Goal: Information Seeking & Learning: Learn about a topic

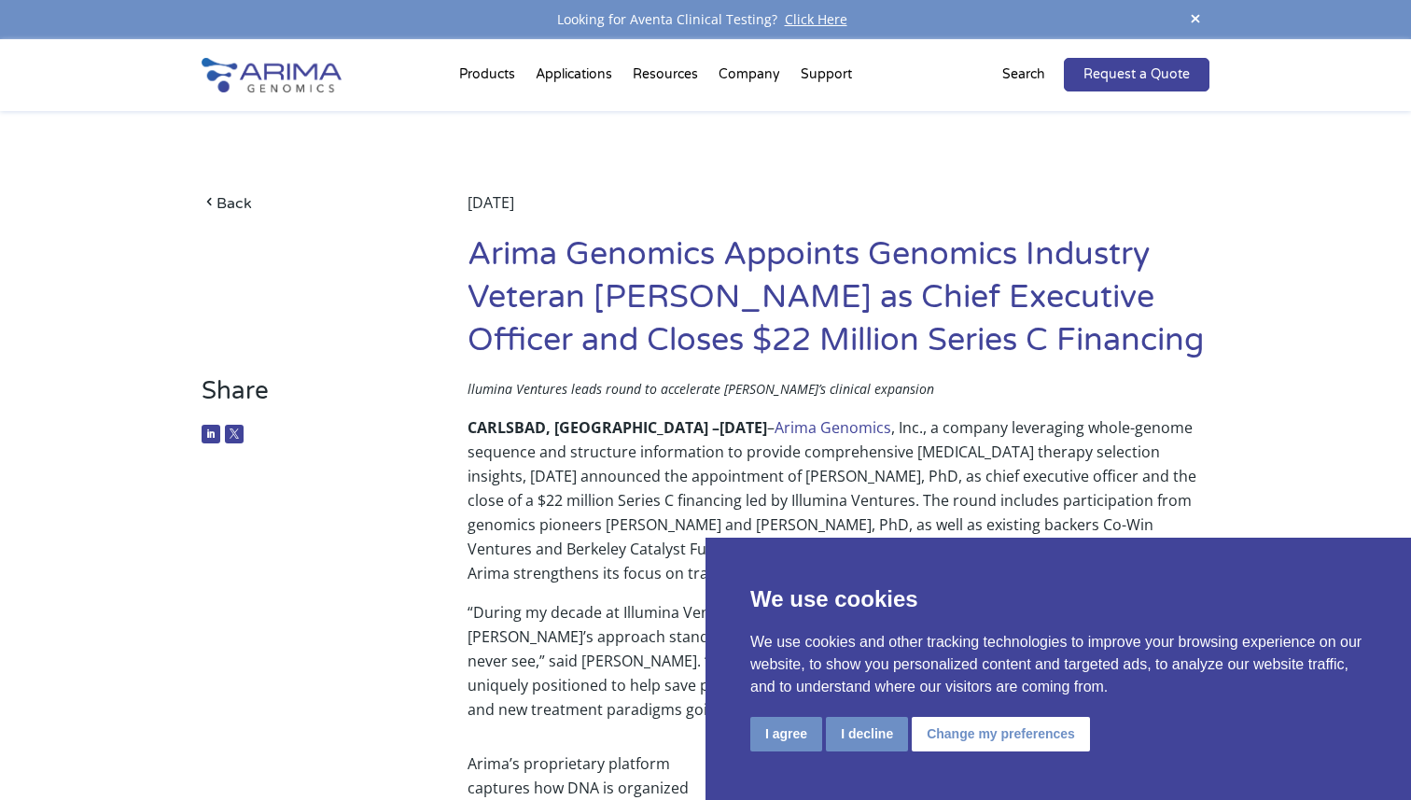
scroll to position [65, 0]
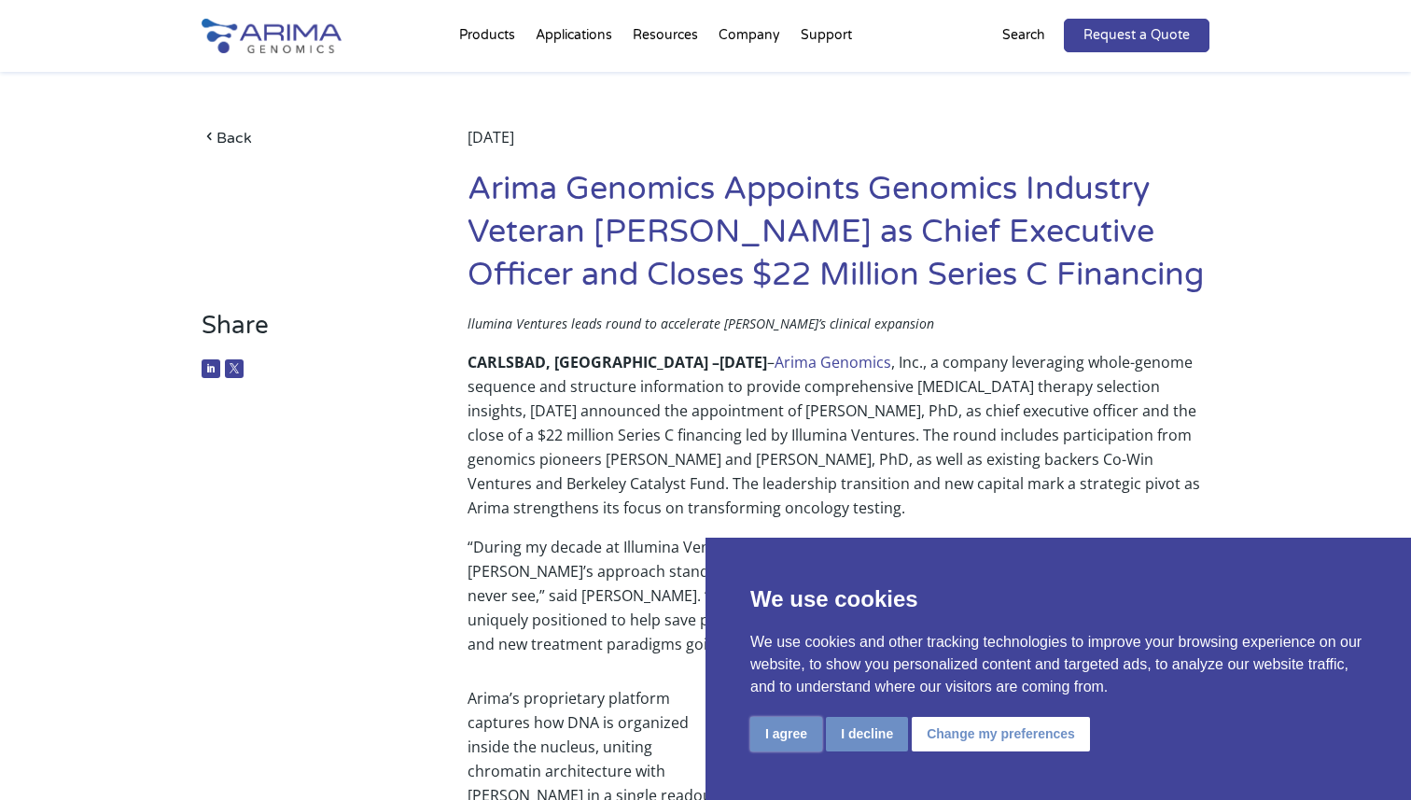
click at [792, 733] on button "I agree" at bounding box center [786, 733] width 72 height 35
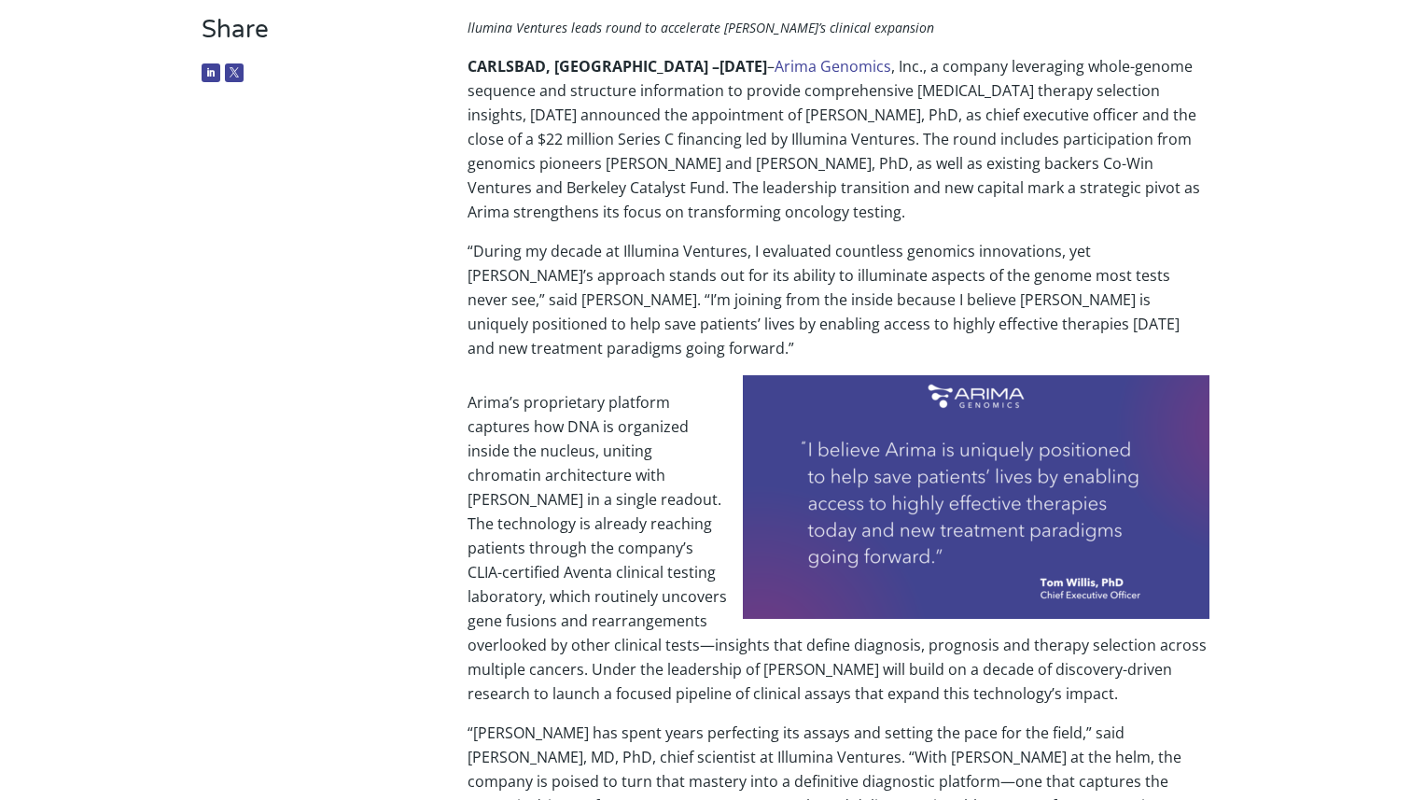
scroll to position [0, 0]
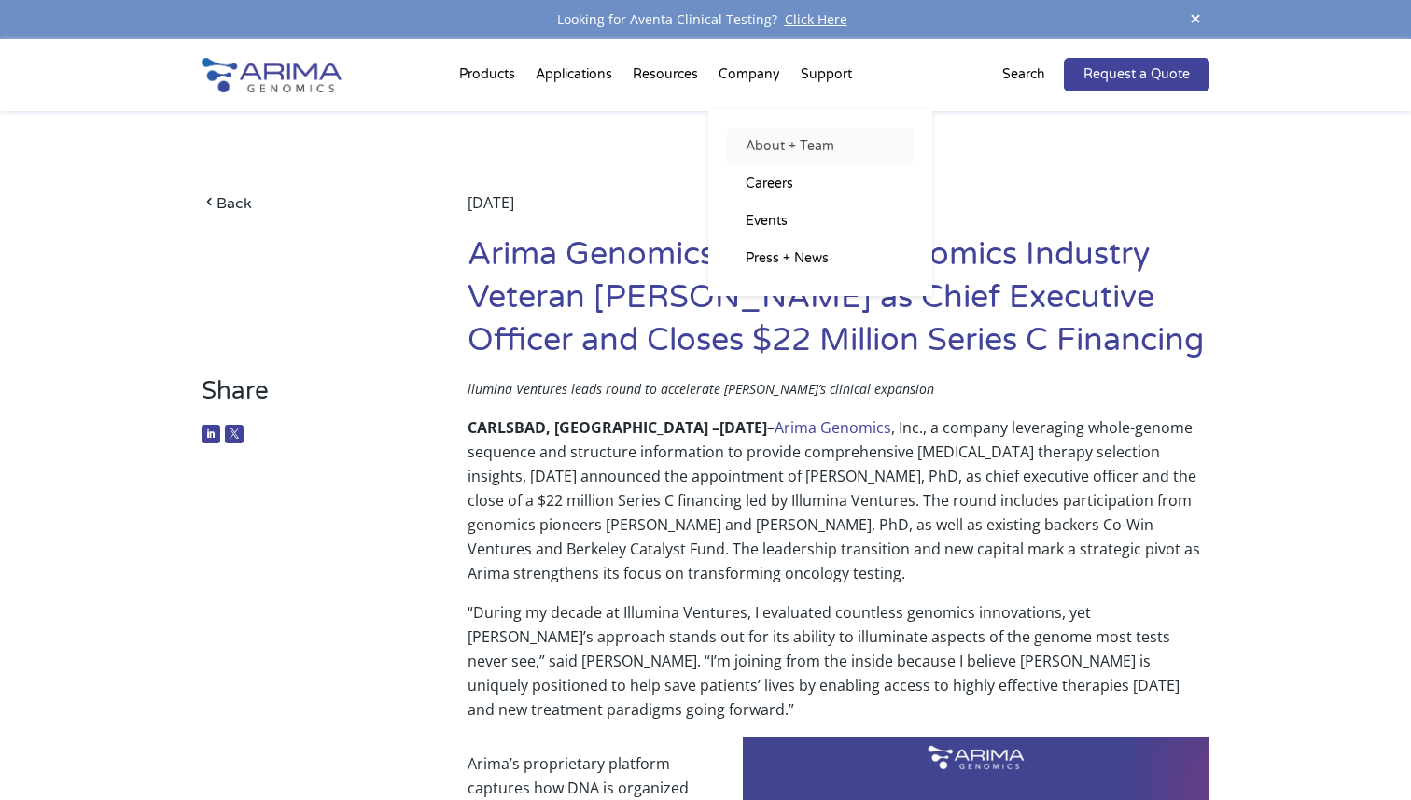
click at [769, 151] on link "About + Team" at bounding box center [820, 146] width 187 height 37
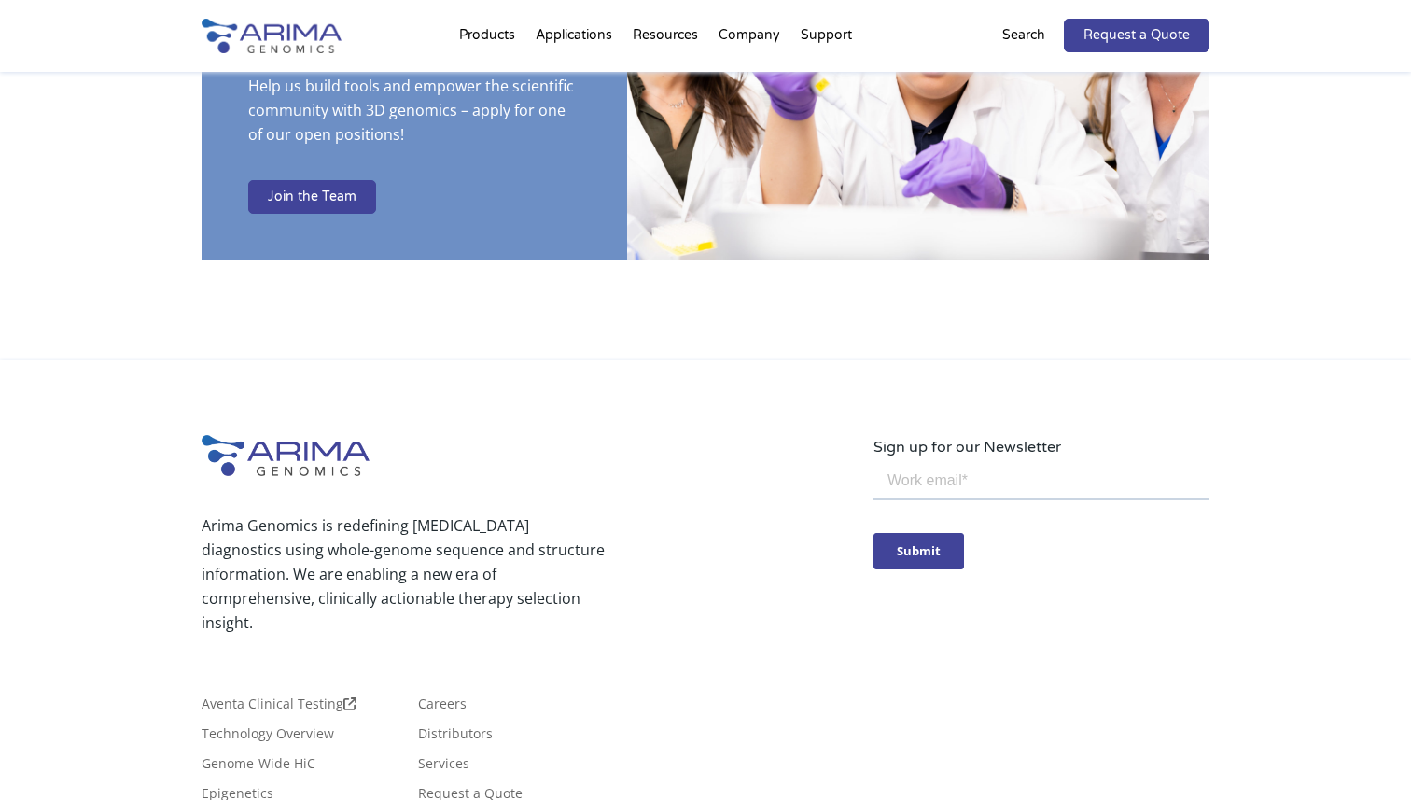
scroll to position [3309, 0]
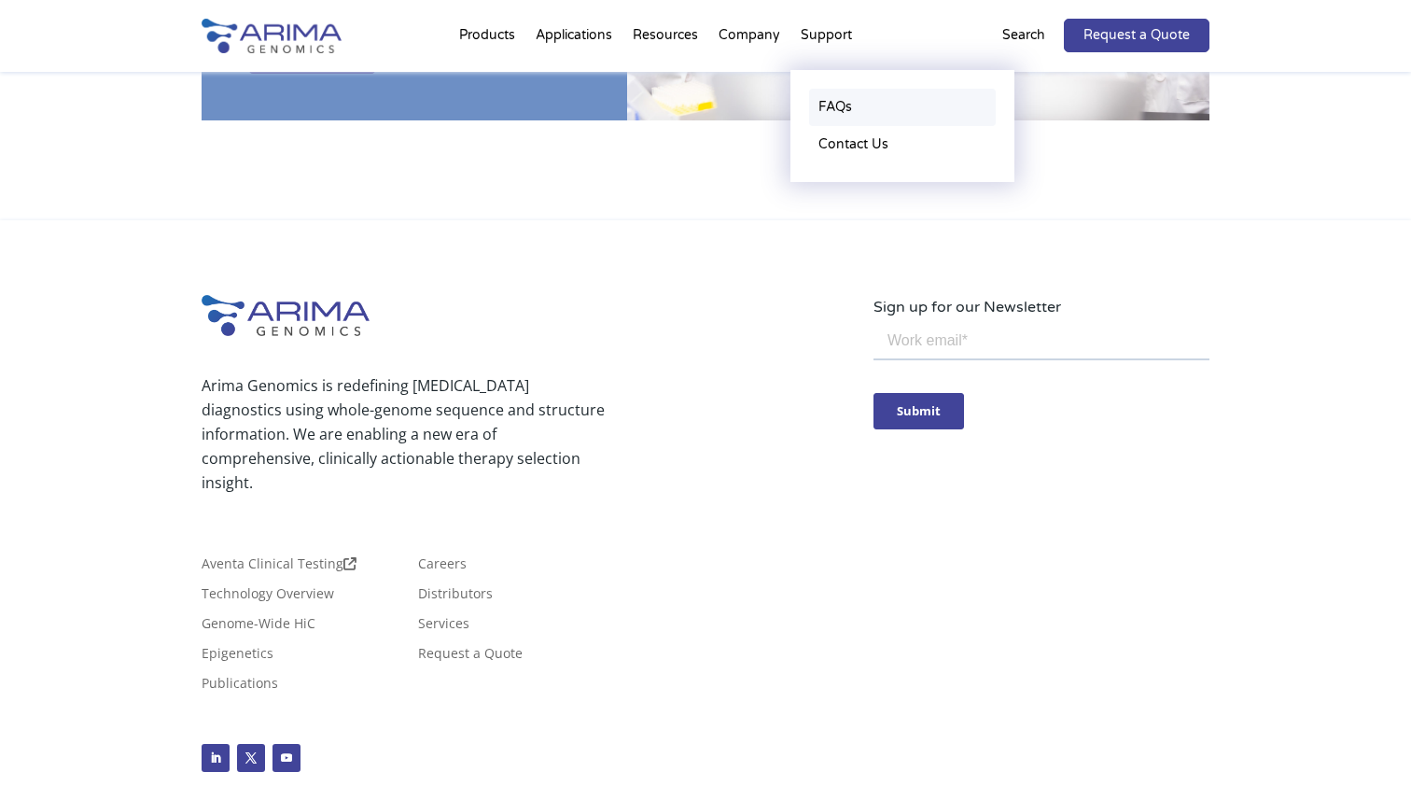
click at [837, 103] on link "FAQs" at bounding box center [902, 107] width 187 height 37
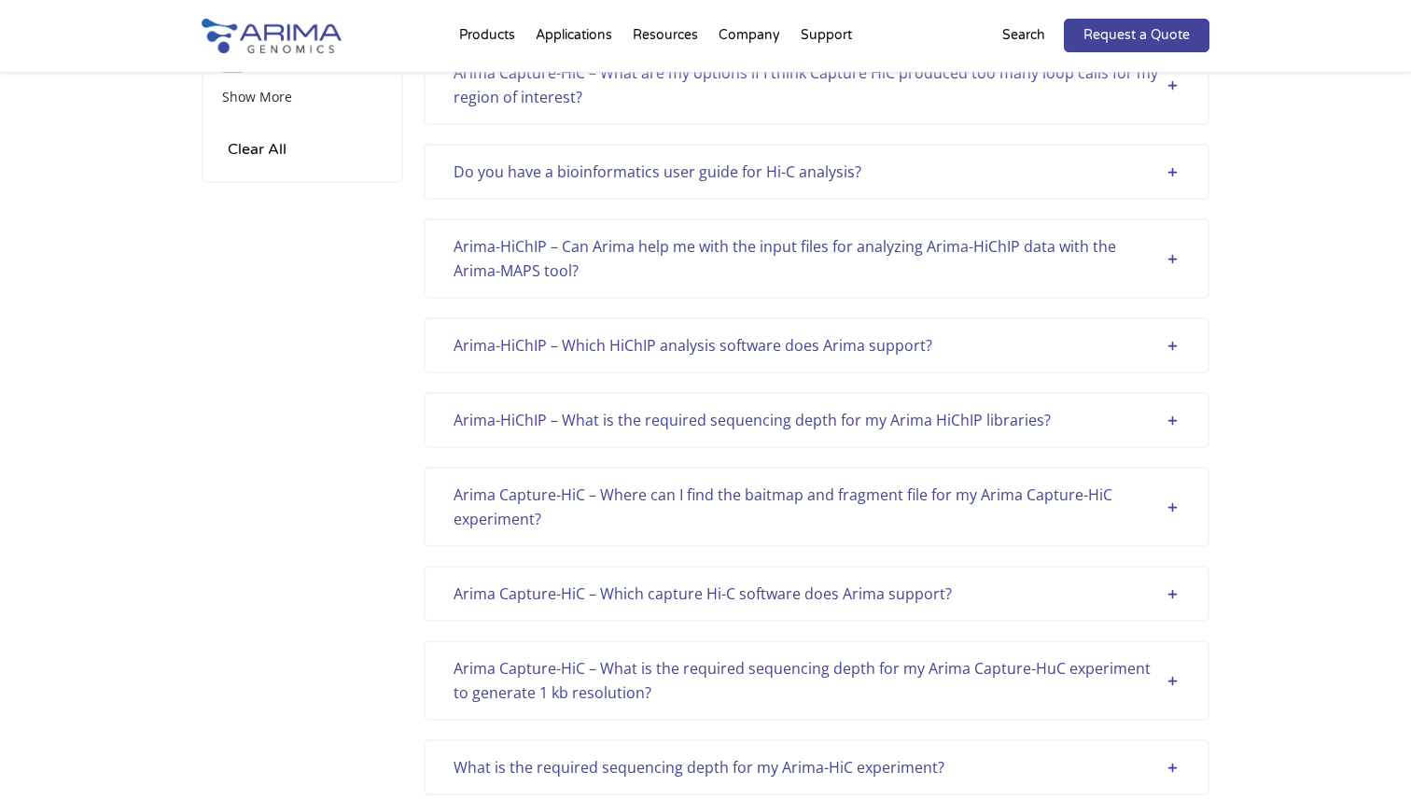
scroll to position [275, 0]
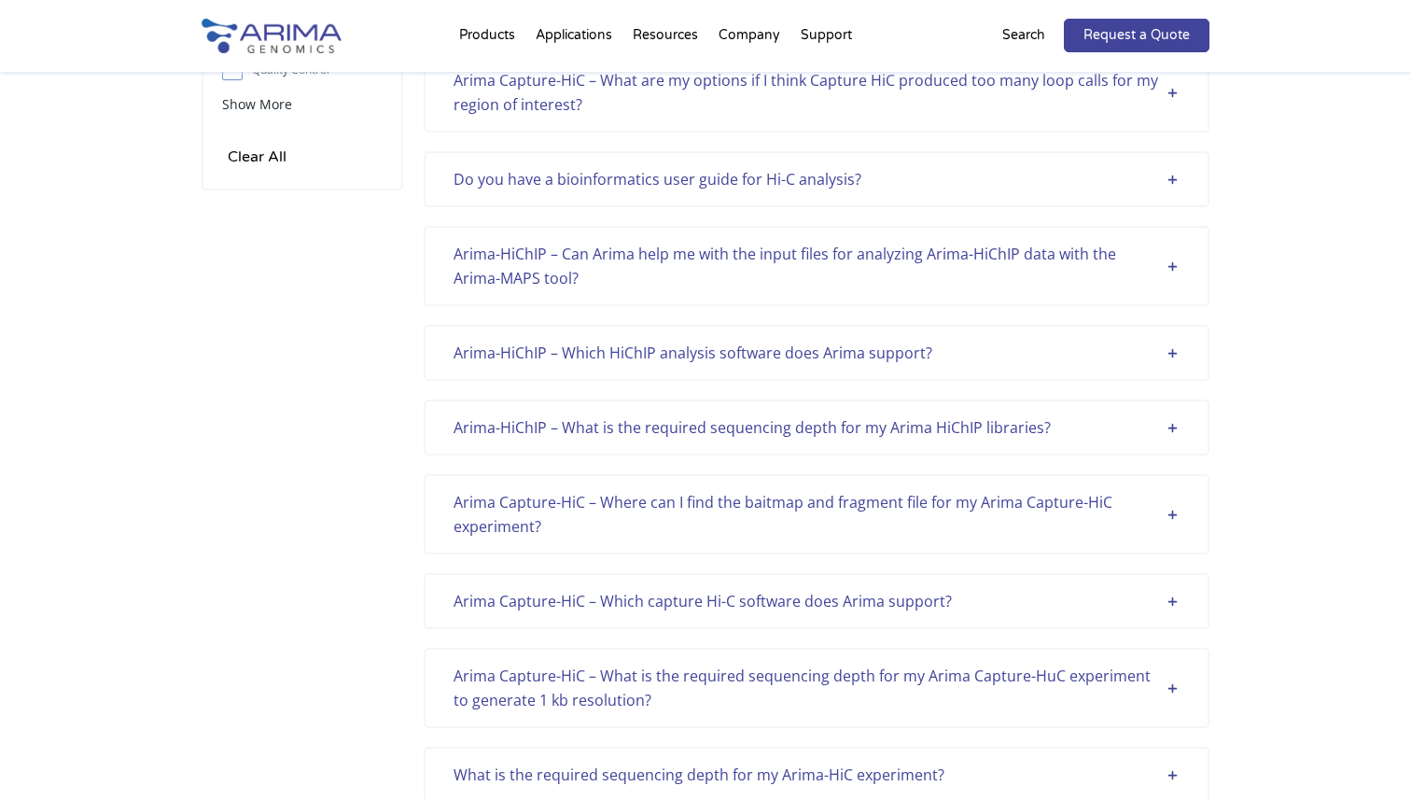
click at [716, 195] on div "Do you have a bioinformatics user guide for Hi-C analysis? Yes! Please view our…" at bounding box center [817, 179] width 786 height 56
click at [730, 180] on div "Do you have a bioinformatics user guide for Hi-C analysis?" at bounding box center [816, 179] width 726 height 24
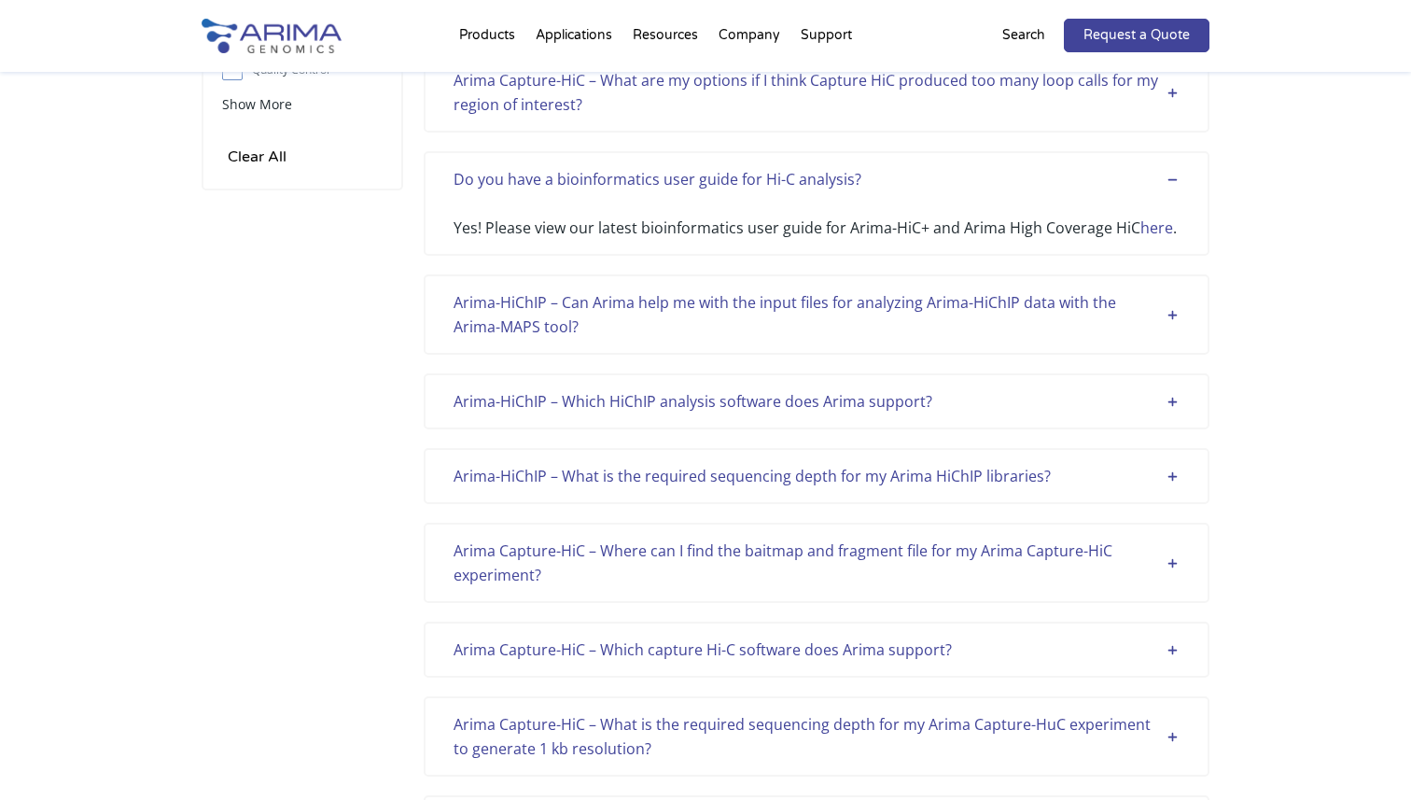
click at [730, 179] on div "Do you have a bioinformatics user guide for Hi-C analysis?" at bounding box center [816, 179] width 726 height 24
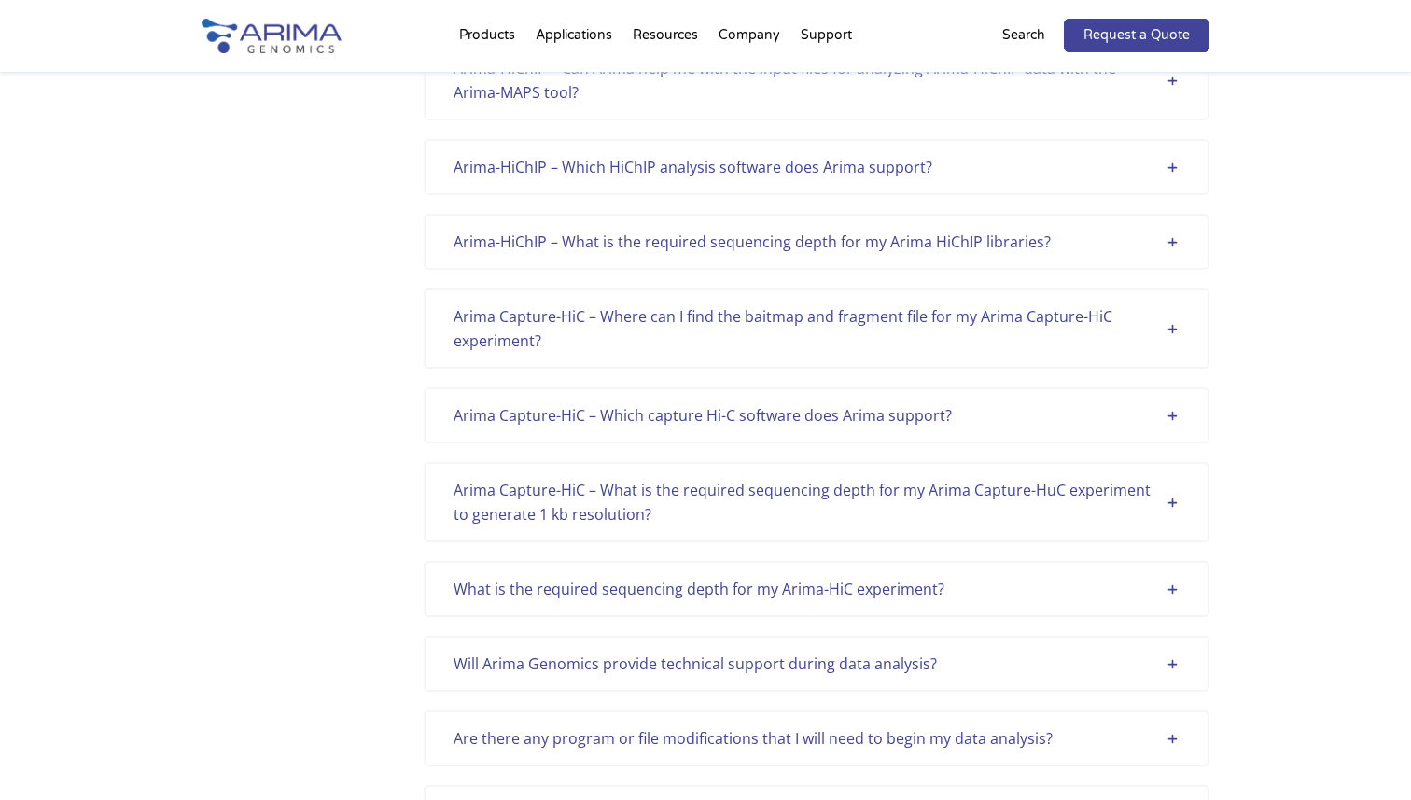
scroll to position [577, 0]
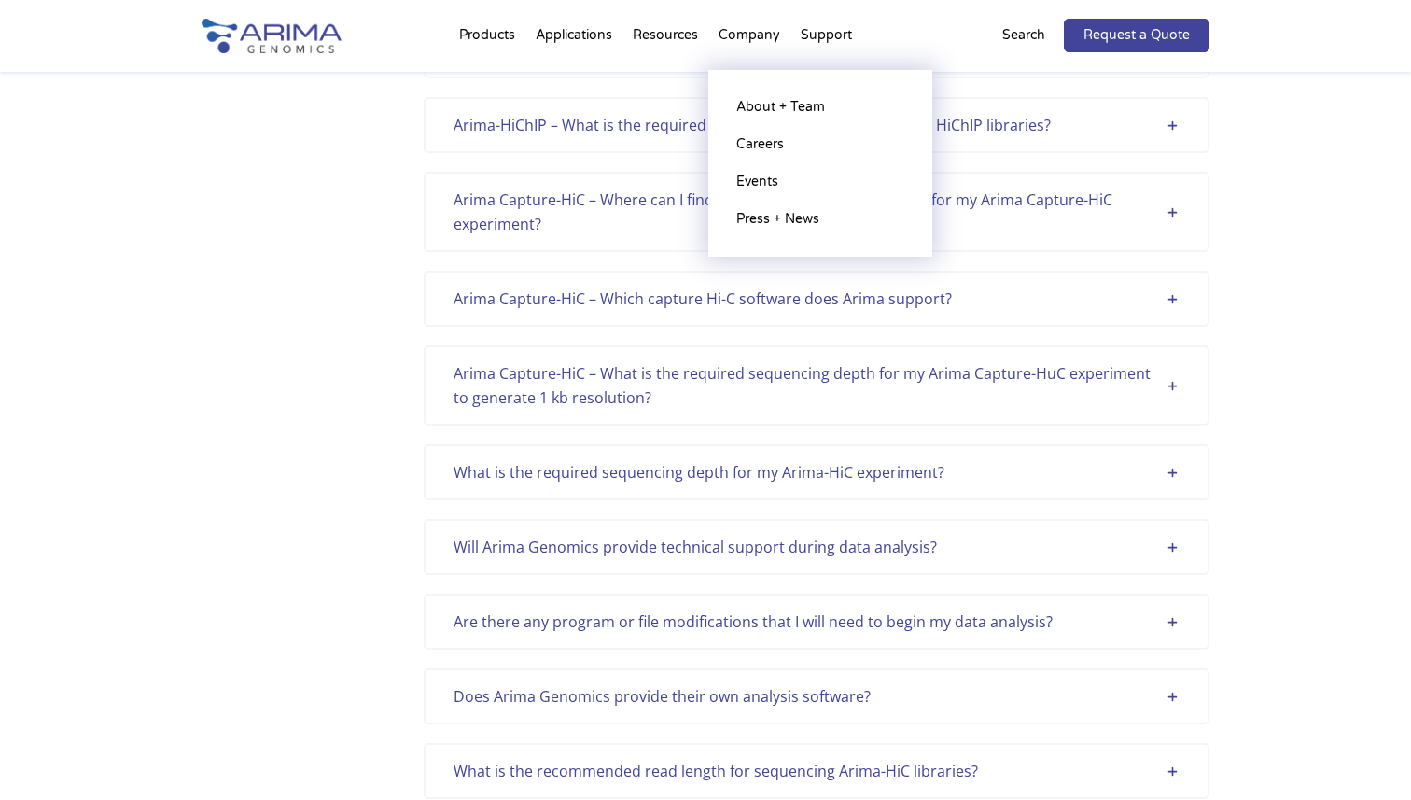
click at [750, 35] on li "Company About + Team Careers Events Press + News" at bounding box center [749, 38] width 82 height 63
click at [777, 91] on link "About + Team" at bounding box center [820, 107] width 187 height 37
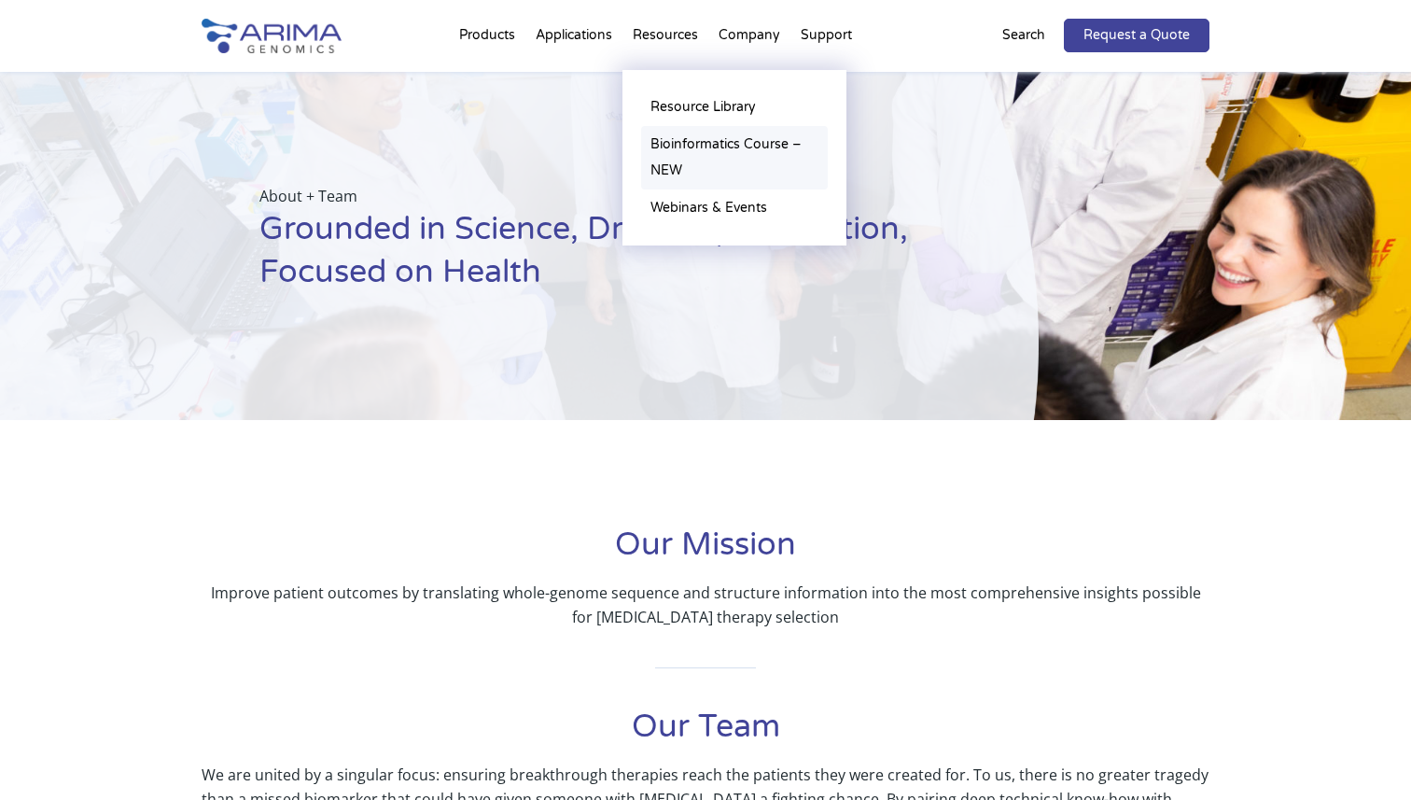
click at [691, 155] on link "Bioinformatics Course – NEW" at bounding box center [734, 157] width 187 height 63
